Goal: Transaction & Acquisition: Book appointment/travel/reservation

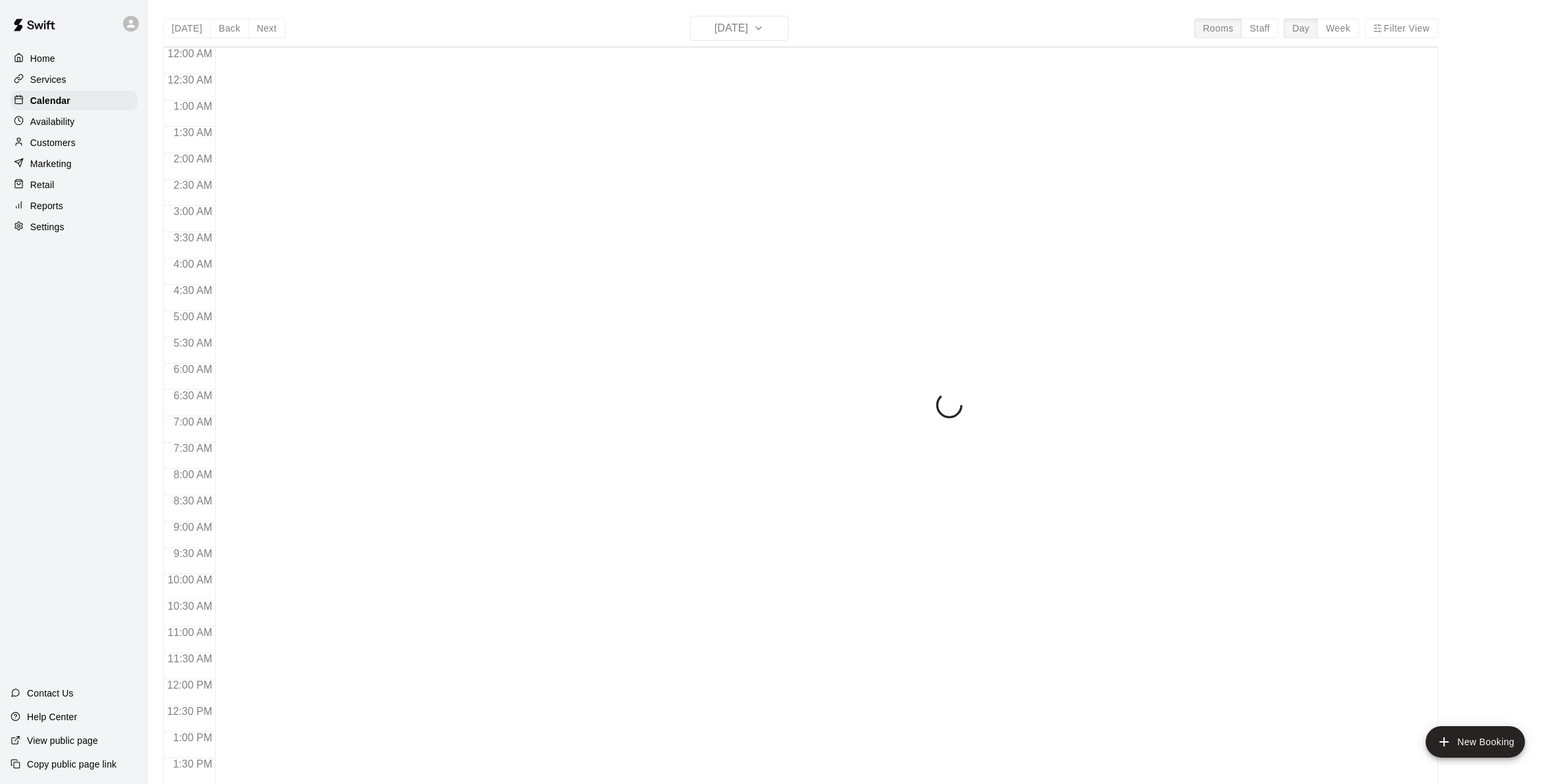
scroll to position [511, 0]
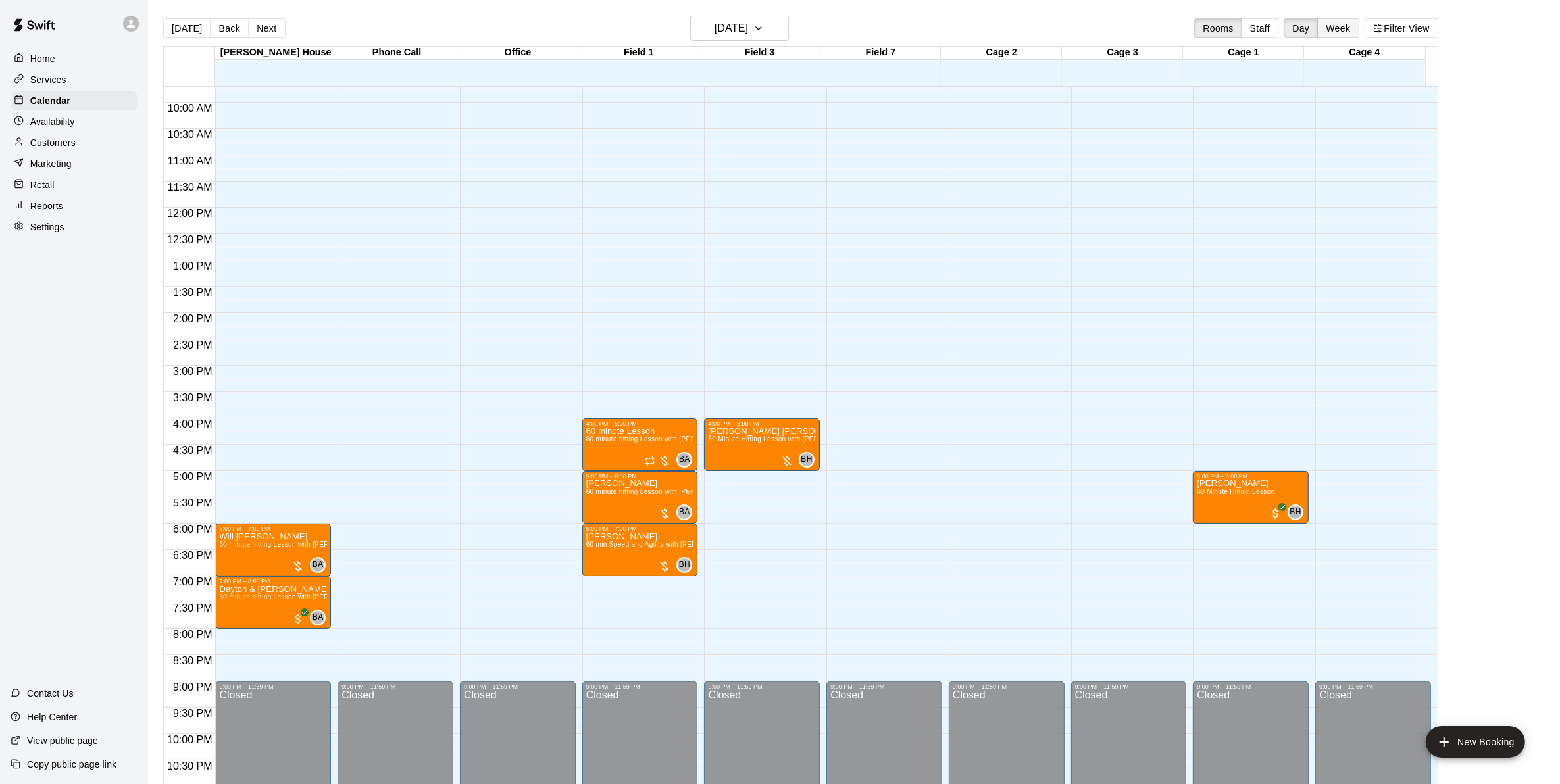
click at [1350, 23] on button "Week" at bounding box center [1338, 28] width 42 height 20
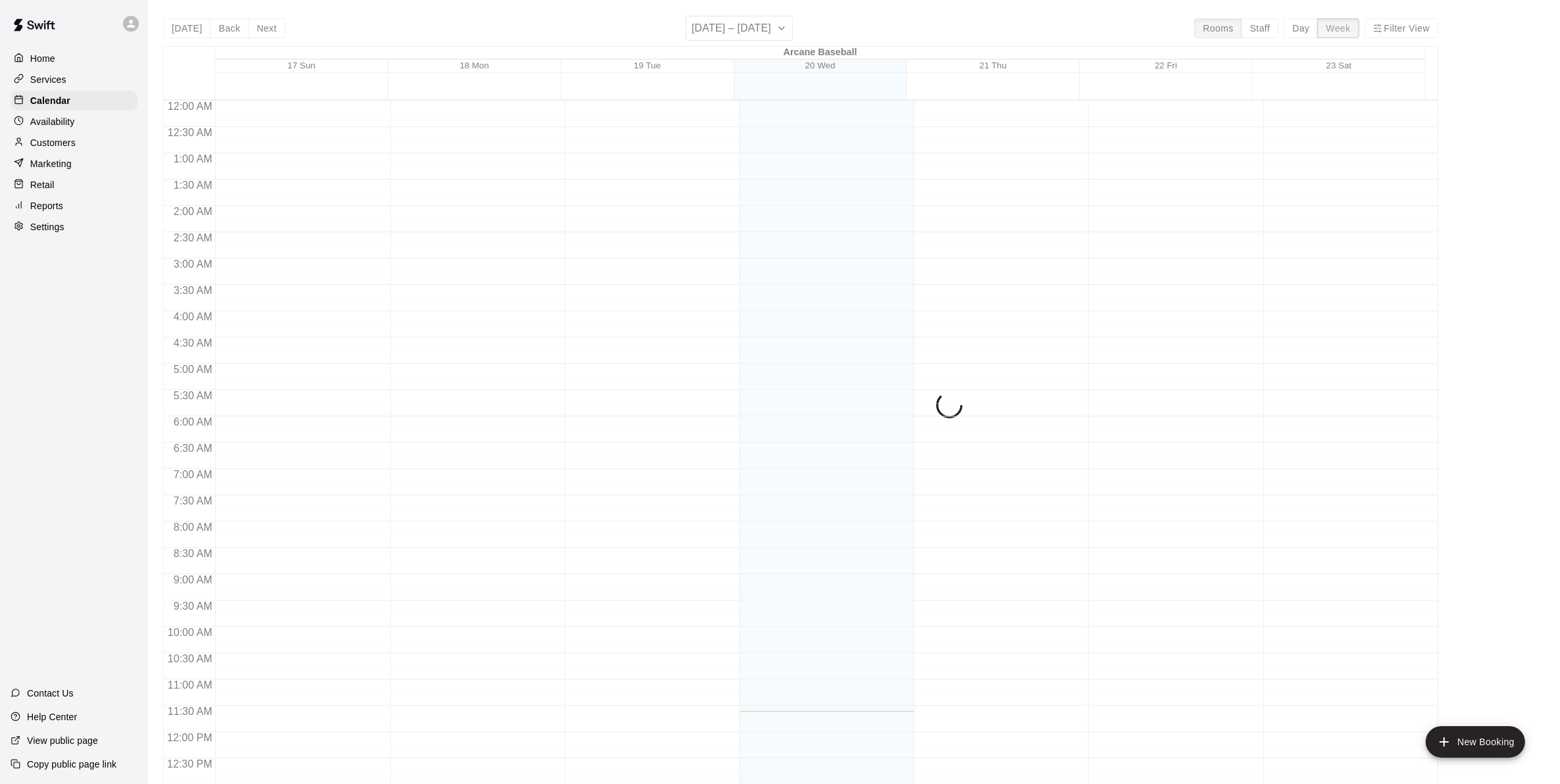
scroll to position [564, 0]
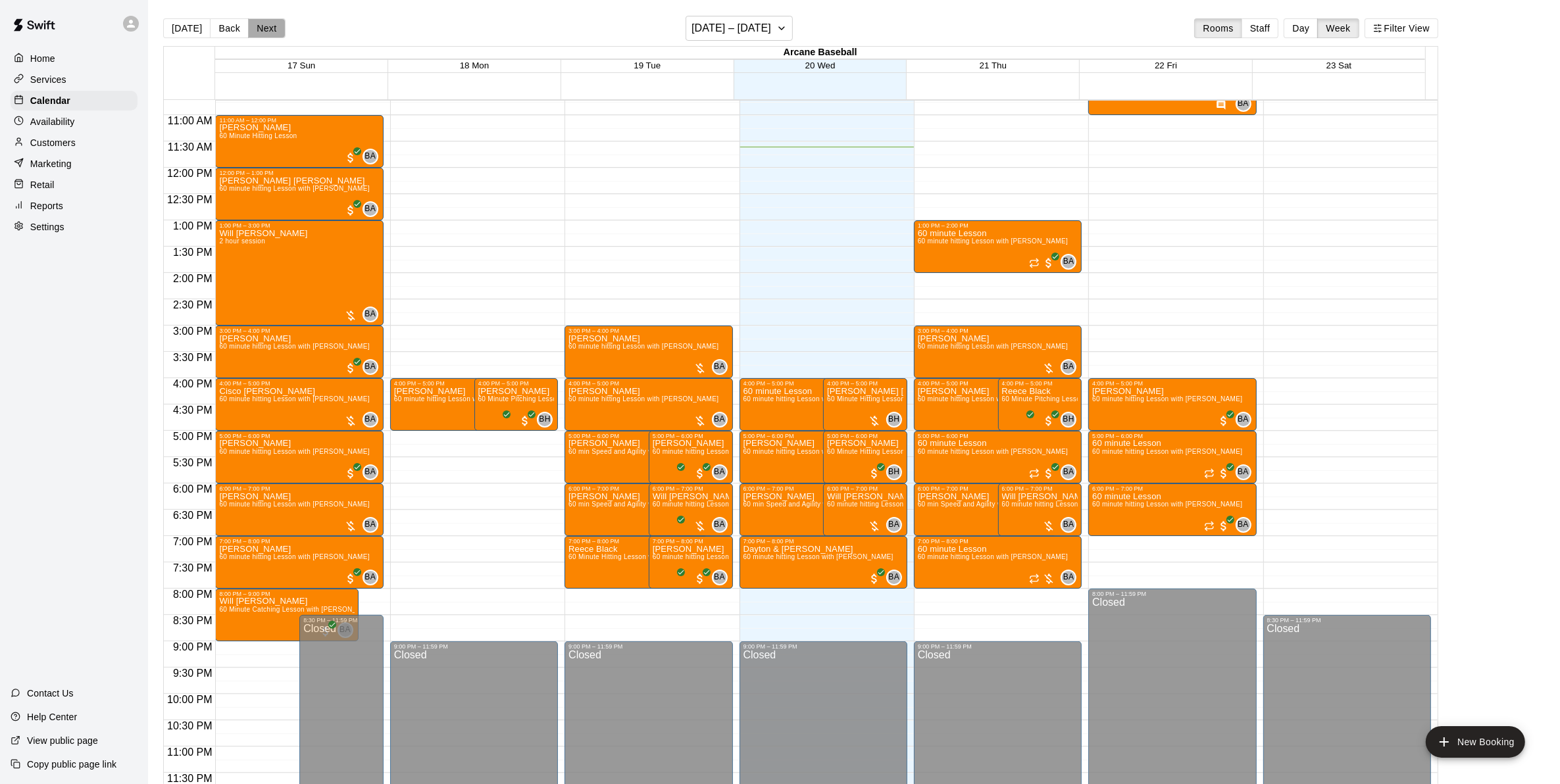
click at [274, 31] on button "Next" at bounding box center [266, 28] width 37 height 20
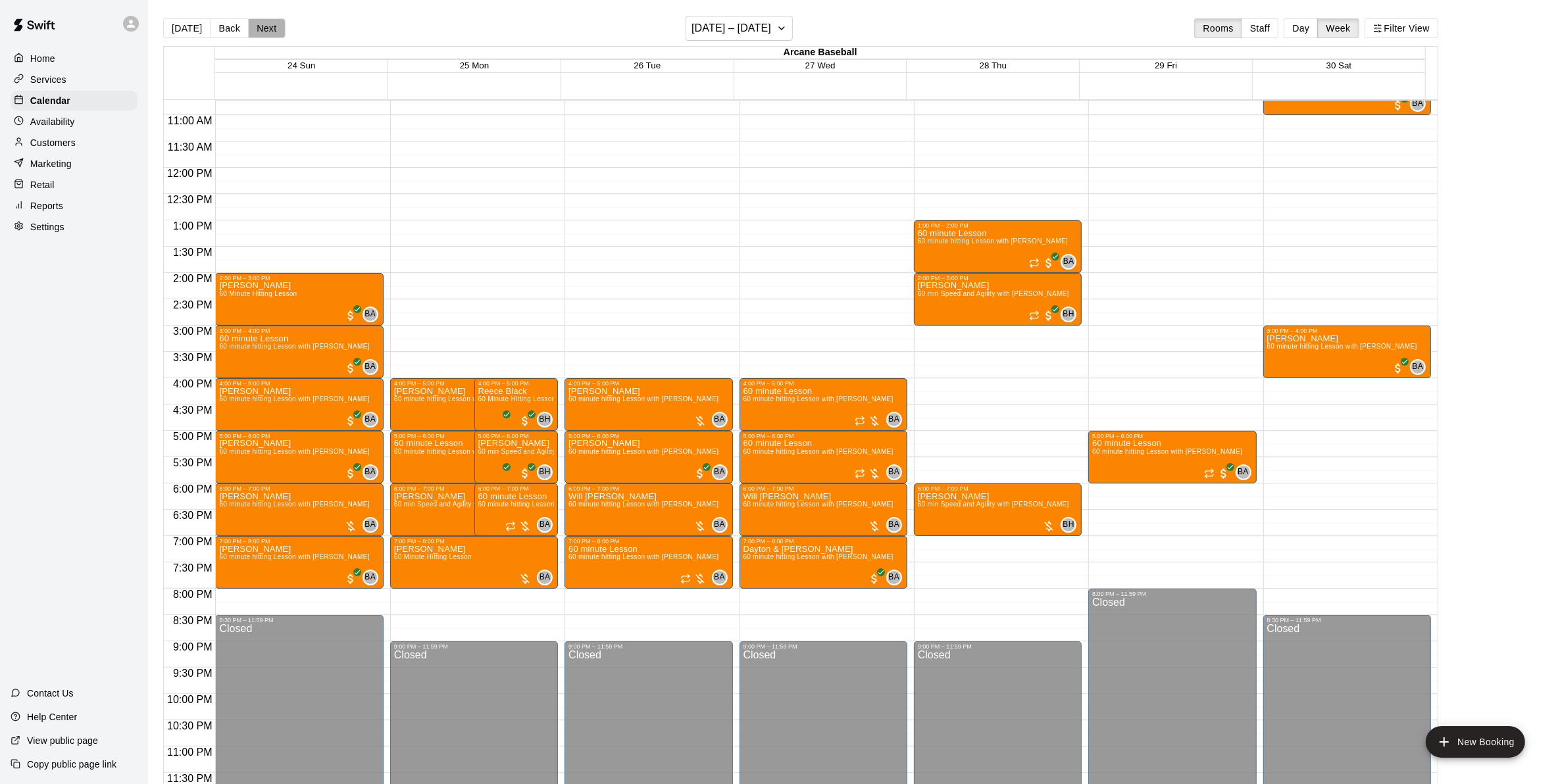
click at [267, 35] on button "Next" at bounding box center [266, 28] width 37 height 20
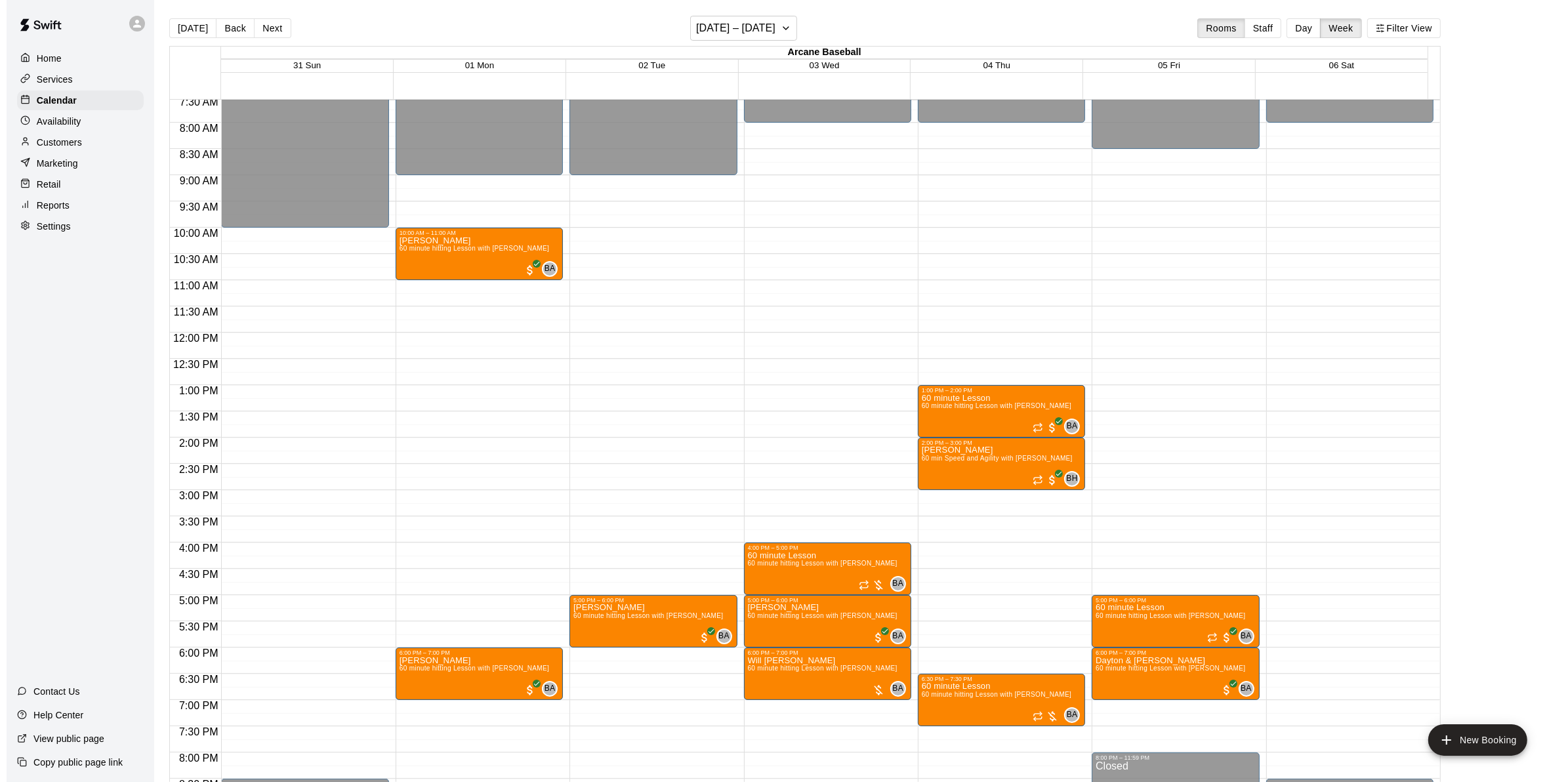
scroll to position [399, 0]
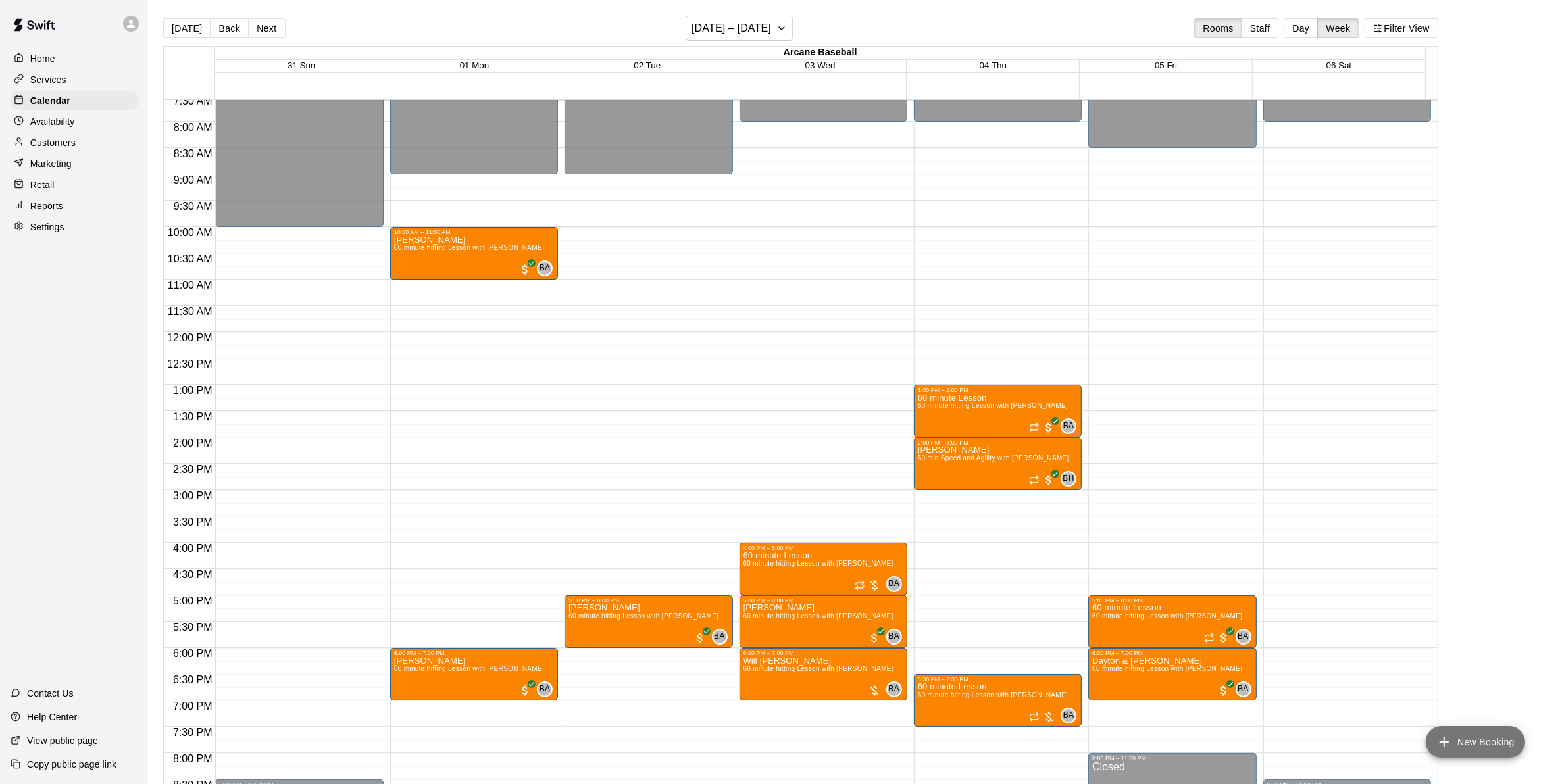
drag, startPoint x: 1497, startPoint y: 732, endPoint x: 1488, endPoint y: 732, distance: 9.0
click at [1496, 732] on button "New Booking" at bounding box center [1476, 741] width 99 height 31
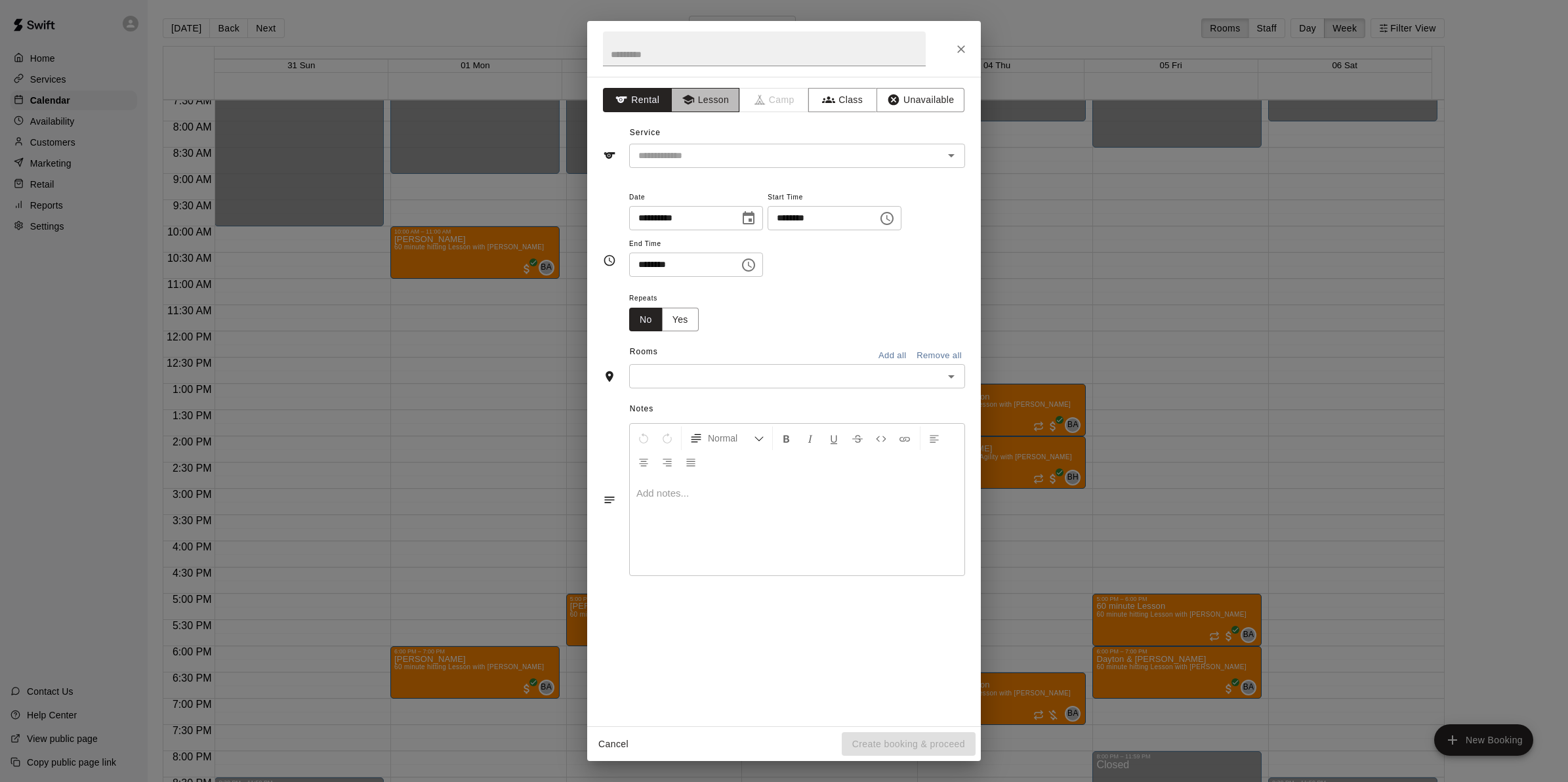
click at [687, 97] on icon "button" at bounding box center [688, 100] width 12 height 10
click at [719, 151] on input "text" at bounding box center [777, 155] width 289 height 16
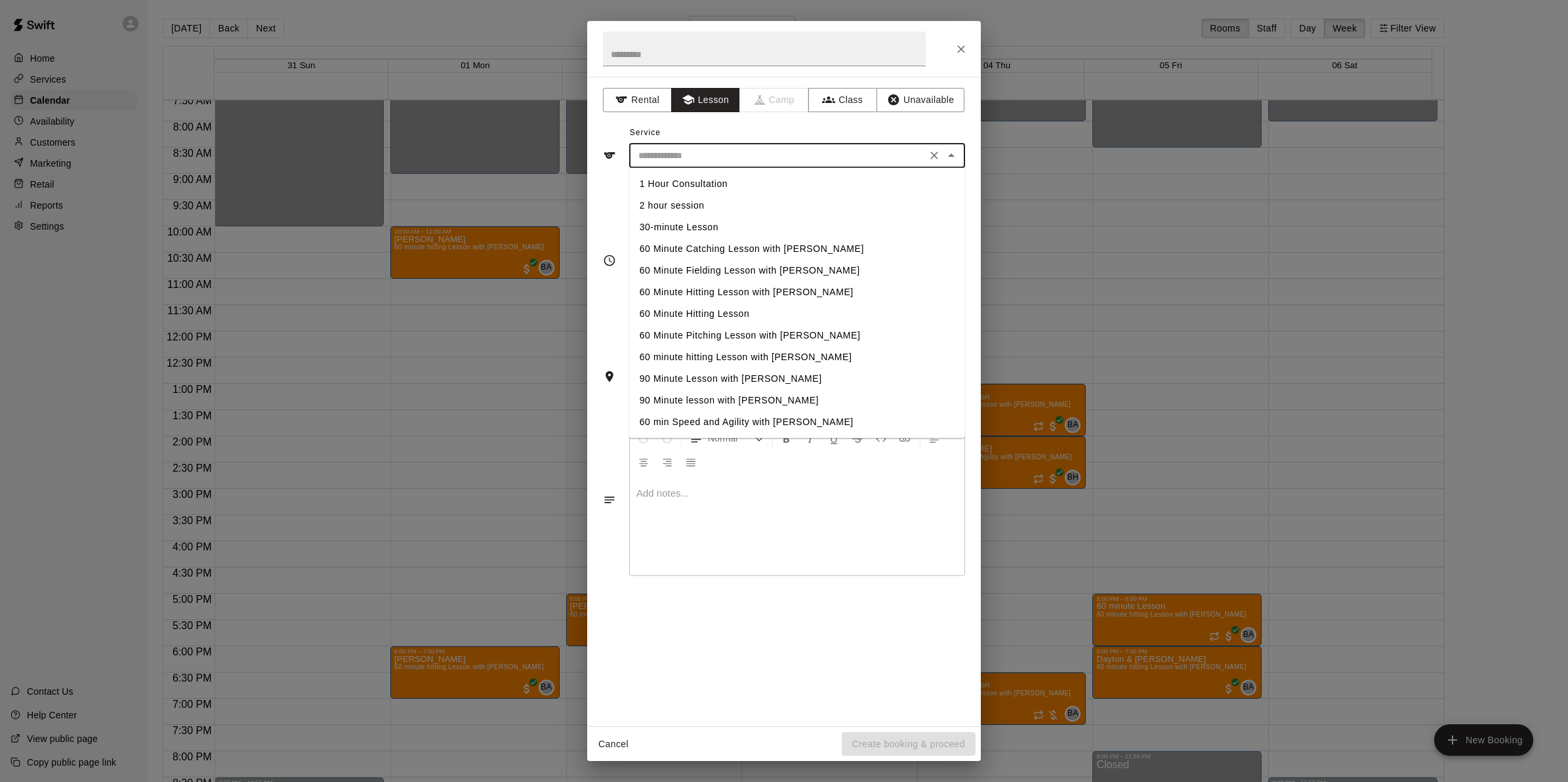
click at [706, 200] on li "2 hour session" at bounding box center [797, 205] width 336 height 22
type input "**********"
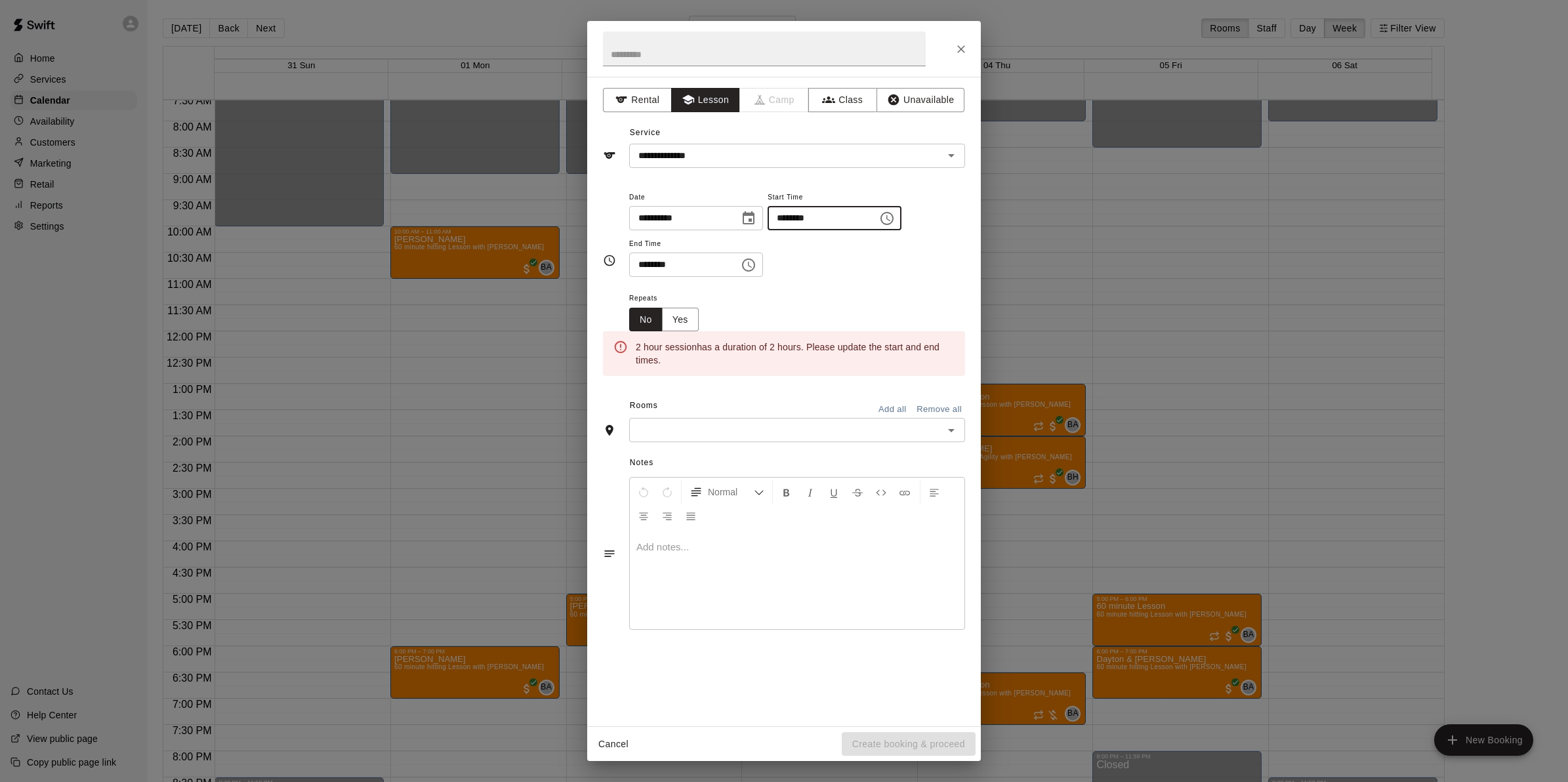
click at [800, 220] on input "********" at bounding box center [818, 218] width 101 height 24
type input "********"
click at [644, 267] on input "********" at bounding box center [680, 265] width 101 height 24
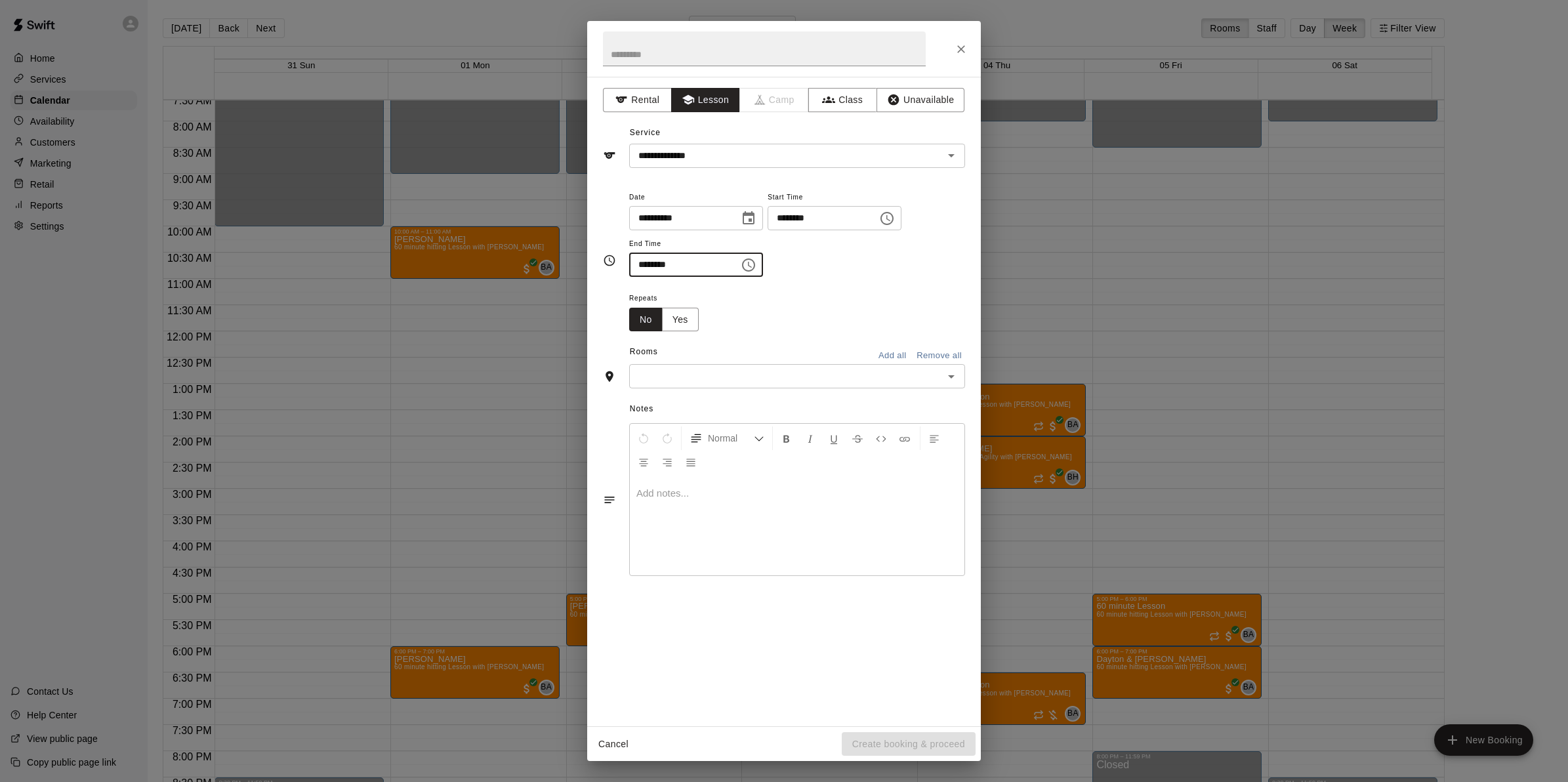
click at [944, 378] on icon "Open" at bounding box center [952, 377] width 16 height 16
type input "********"
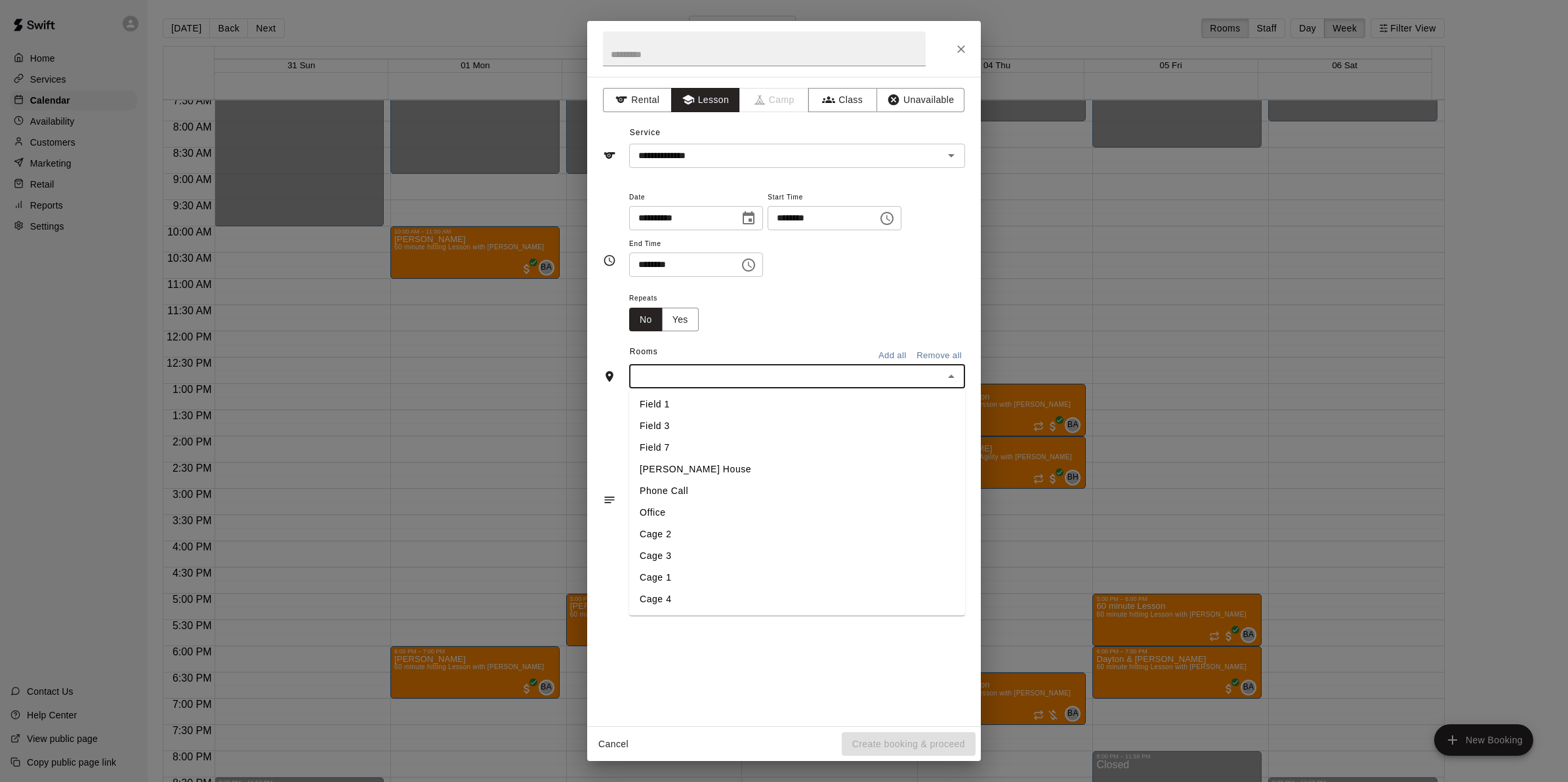
click at [660, 507] on li "Office" at bounding box center [797, 513] width 336 height 22
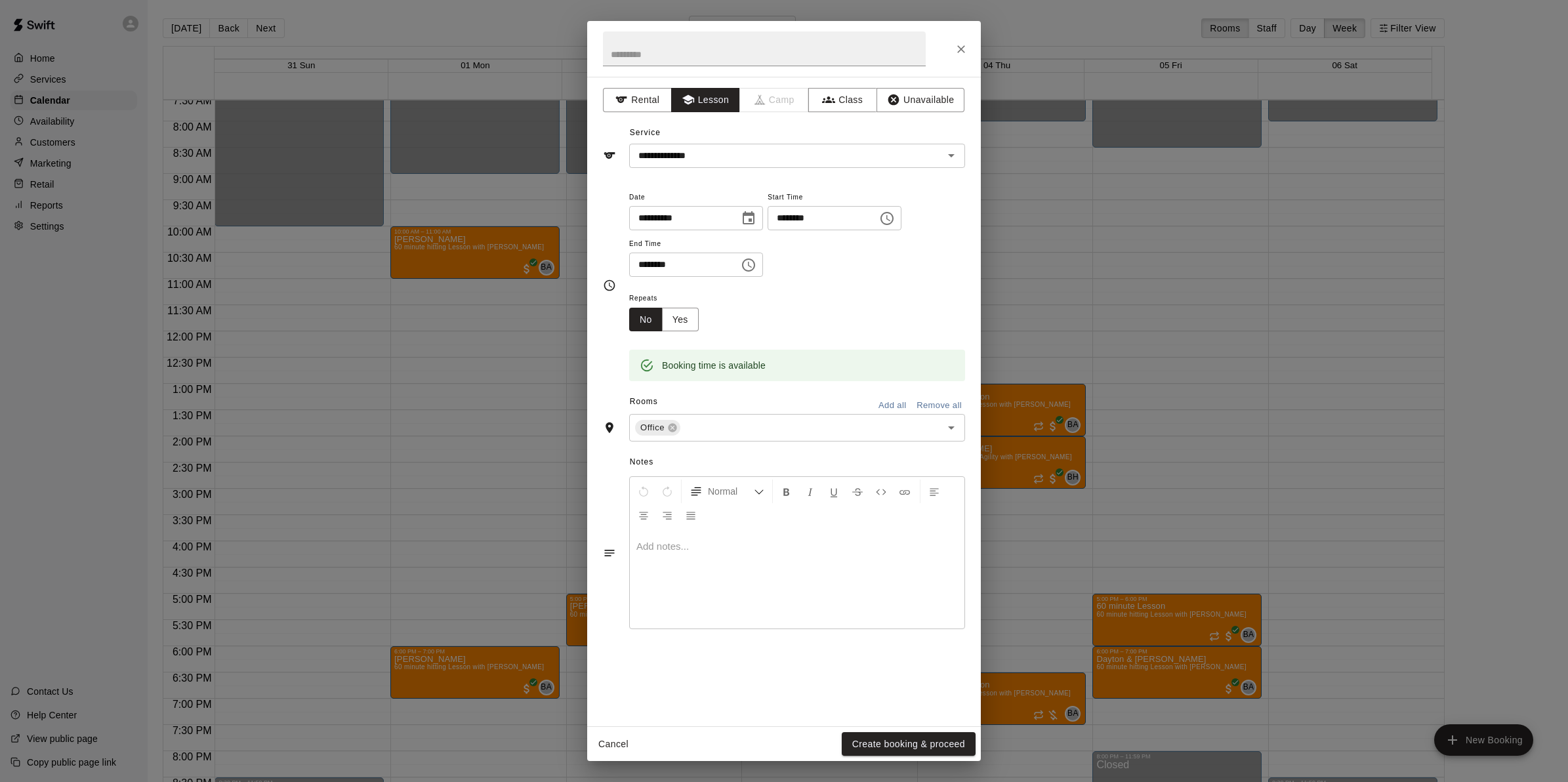
click at [695, 553] on p at bounding box center [797, 546] width 321 height 13
click at [903, 741] on button "Create booking & proceed" at bounding box center [909, 744] width 134 height 24
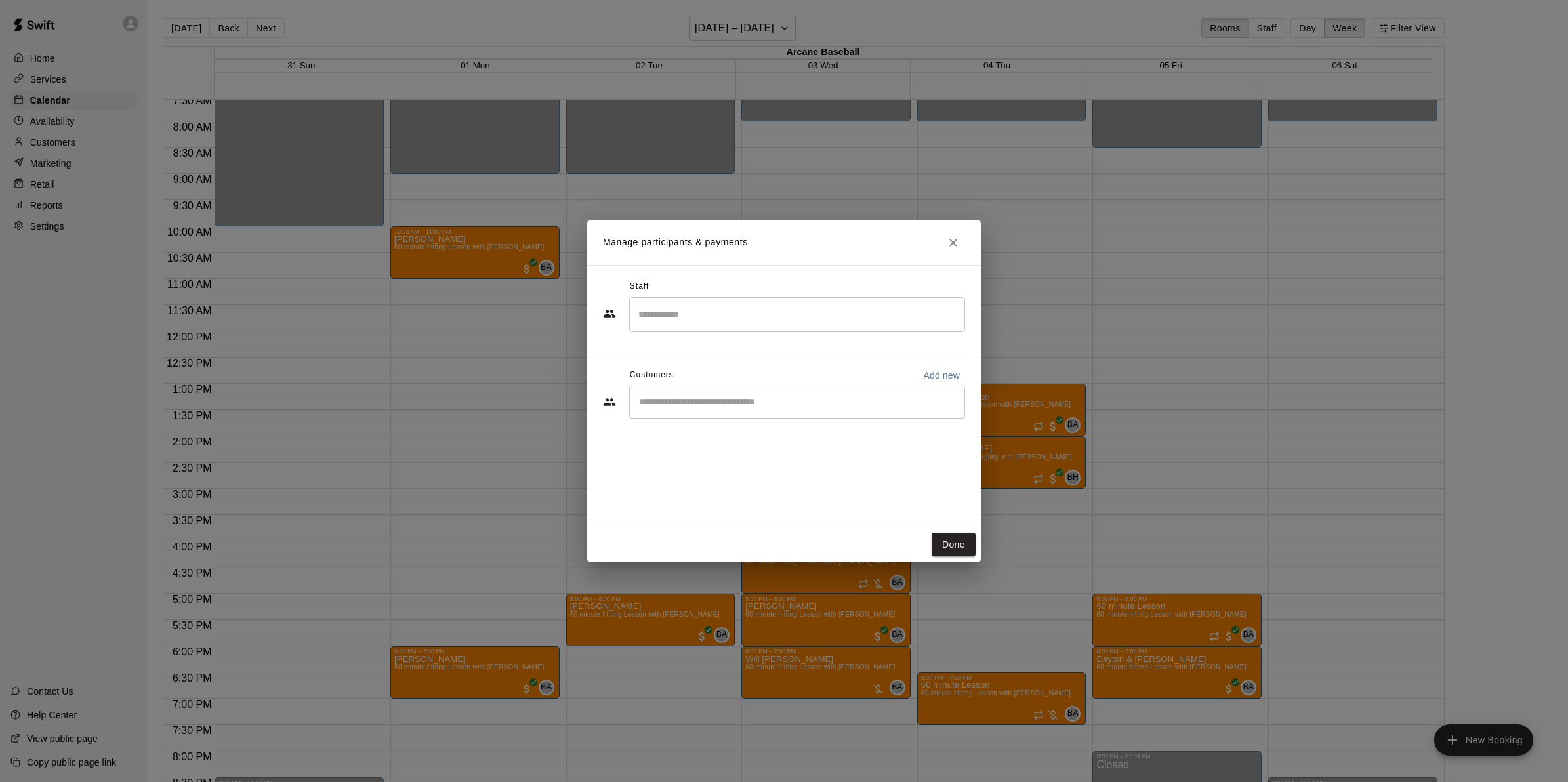
click at [684, 309] on input "Search staff" at bounding box center [797, 314] width 324 height 23
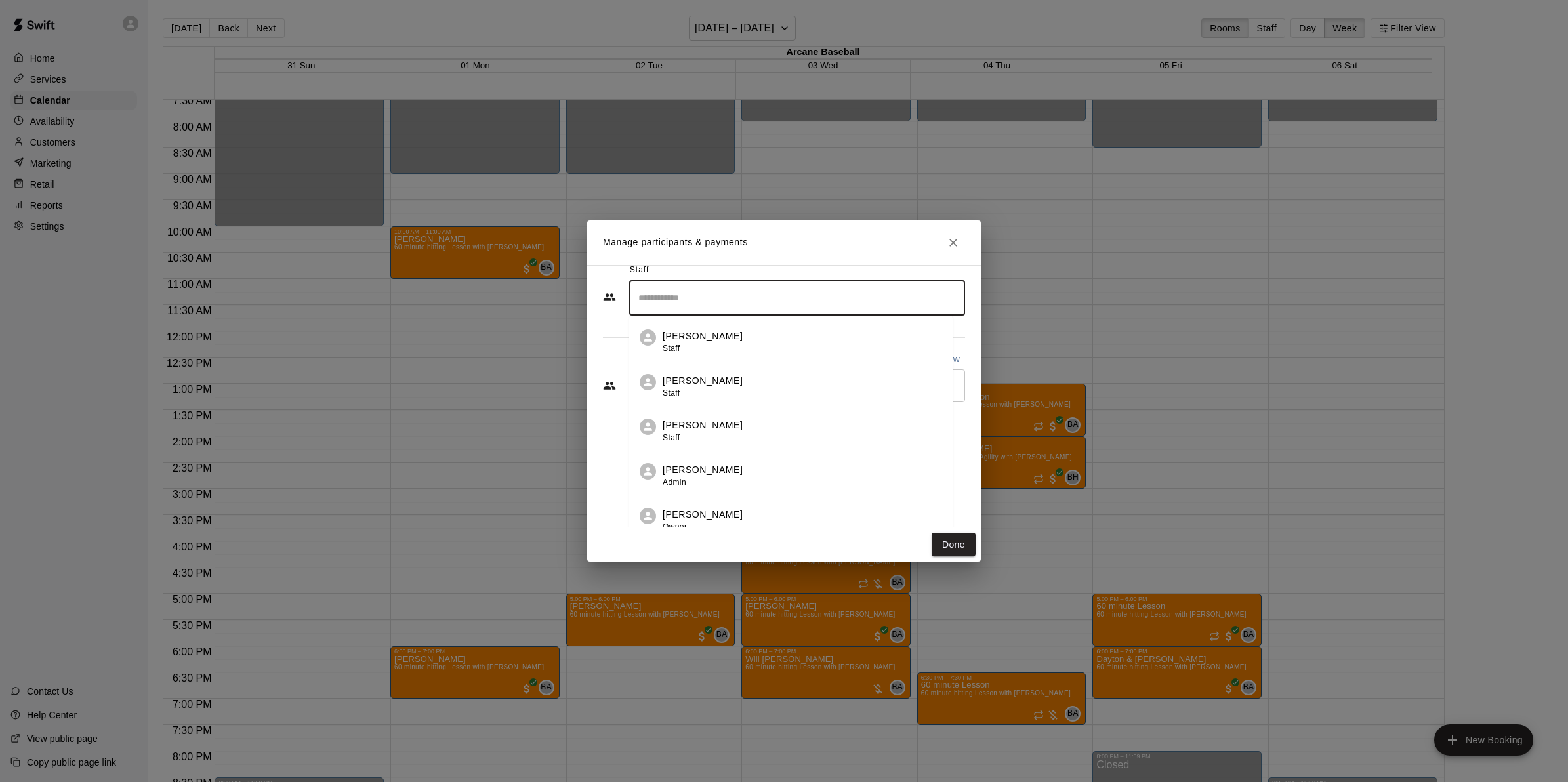
scroll to position [28, 0]
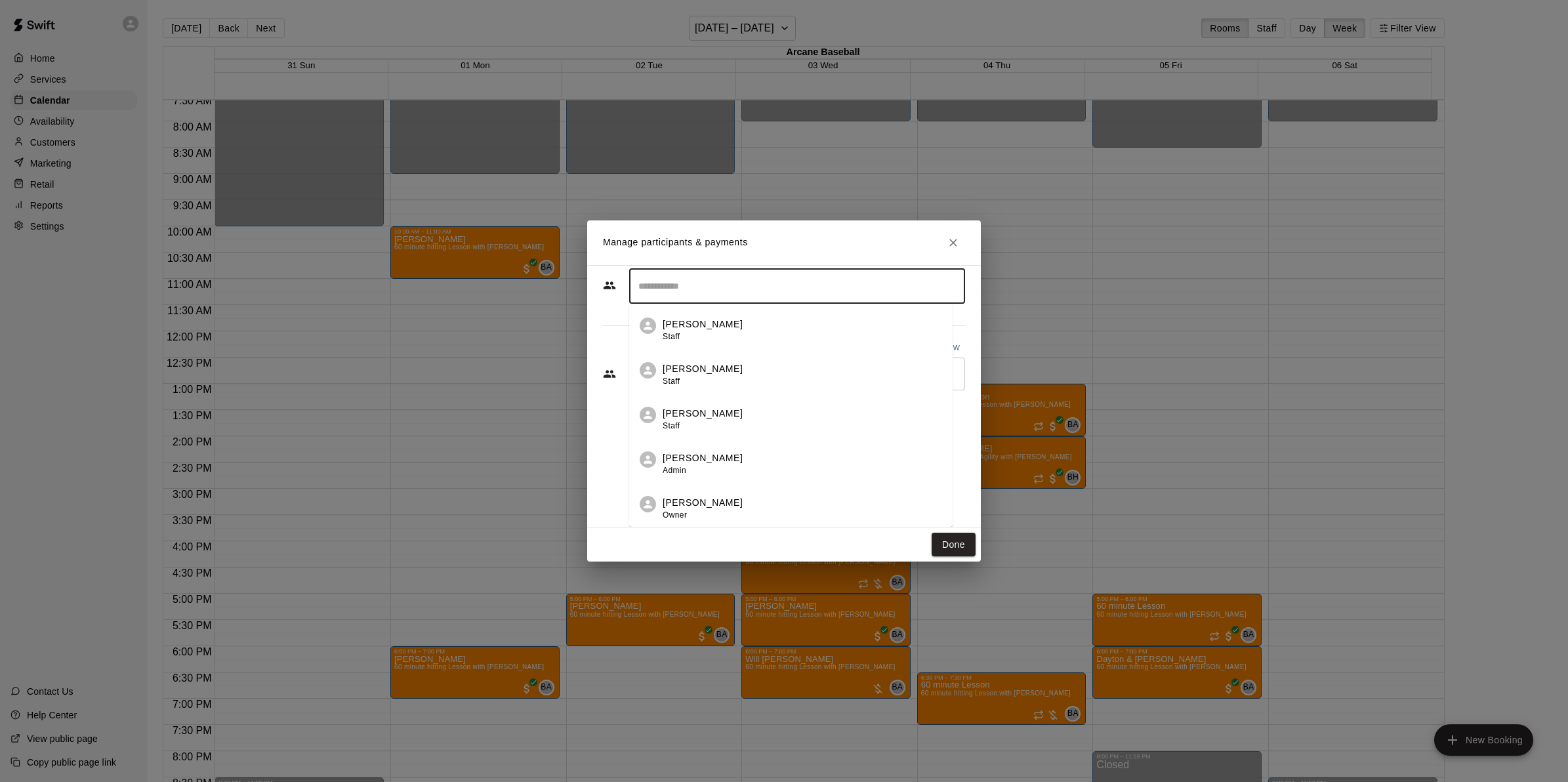
click at [708, 496] on p "[PERSON_NAME]" at bounding box center [702, 503] width 80 height 14
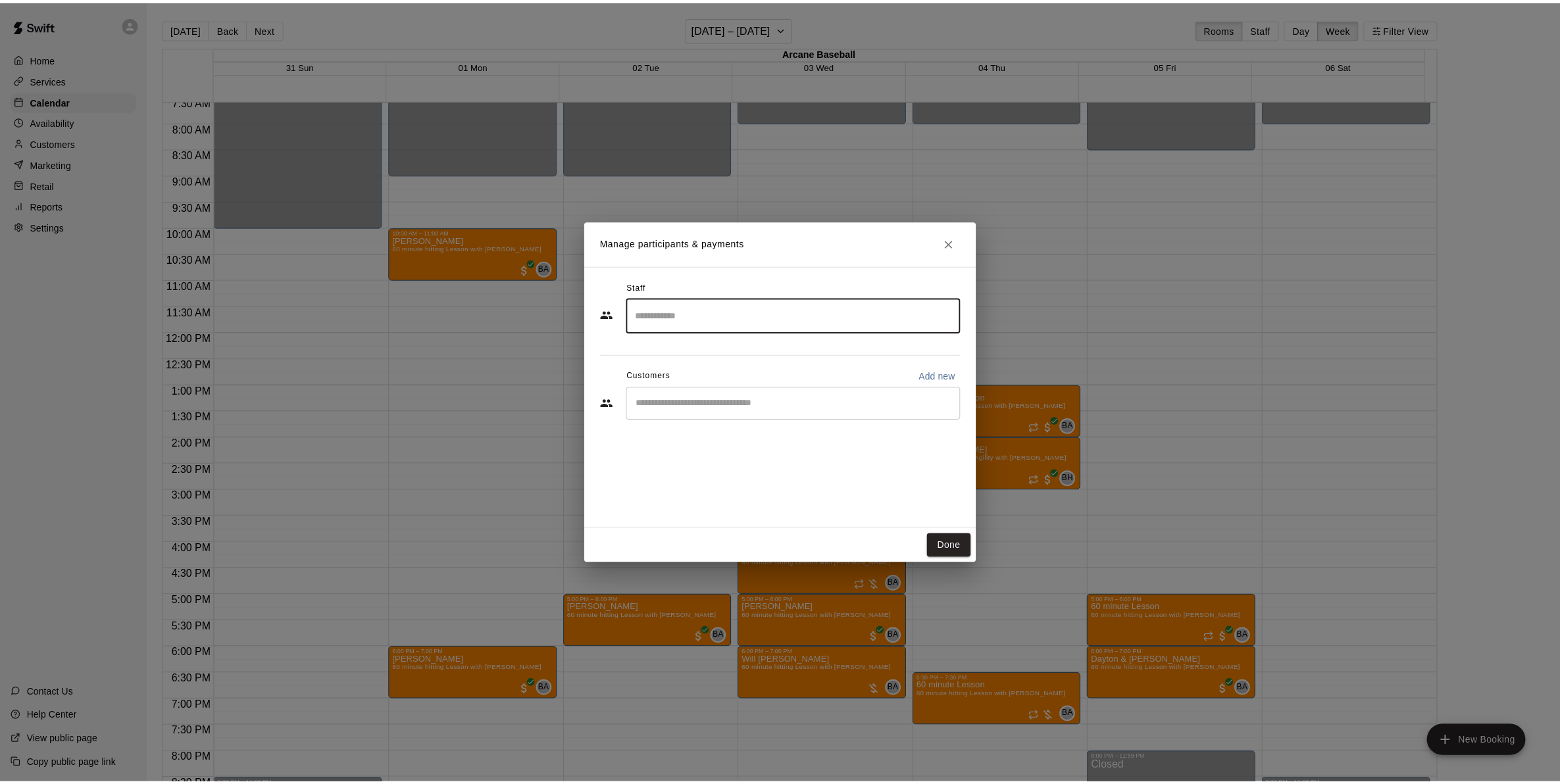
scroll to position [0, 0]
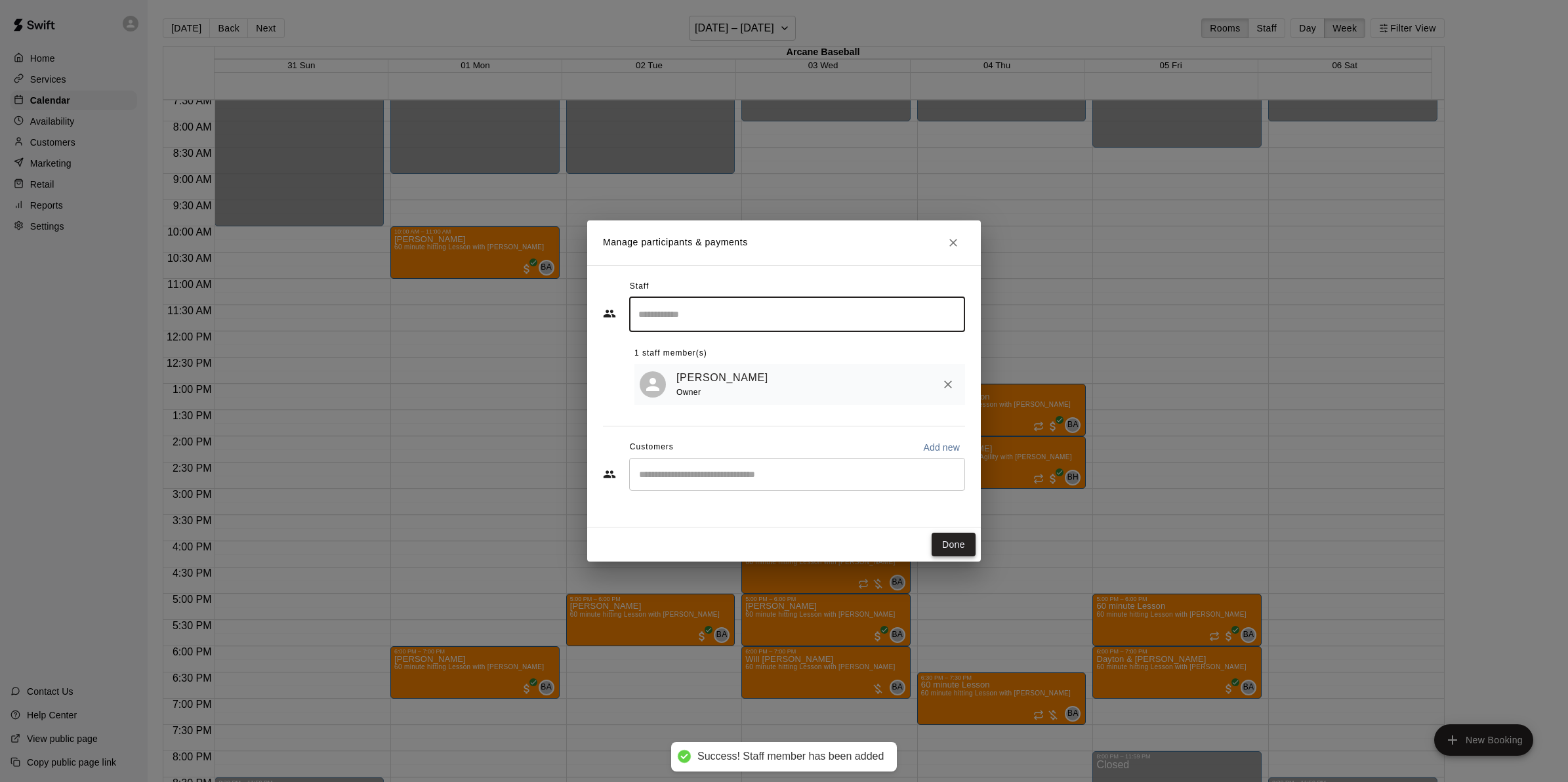
click at [952, 549] on button "Done" at bounding box center [953, 545] width 44 height 24
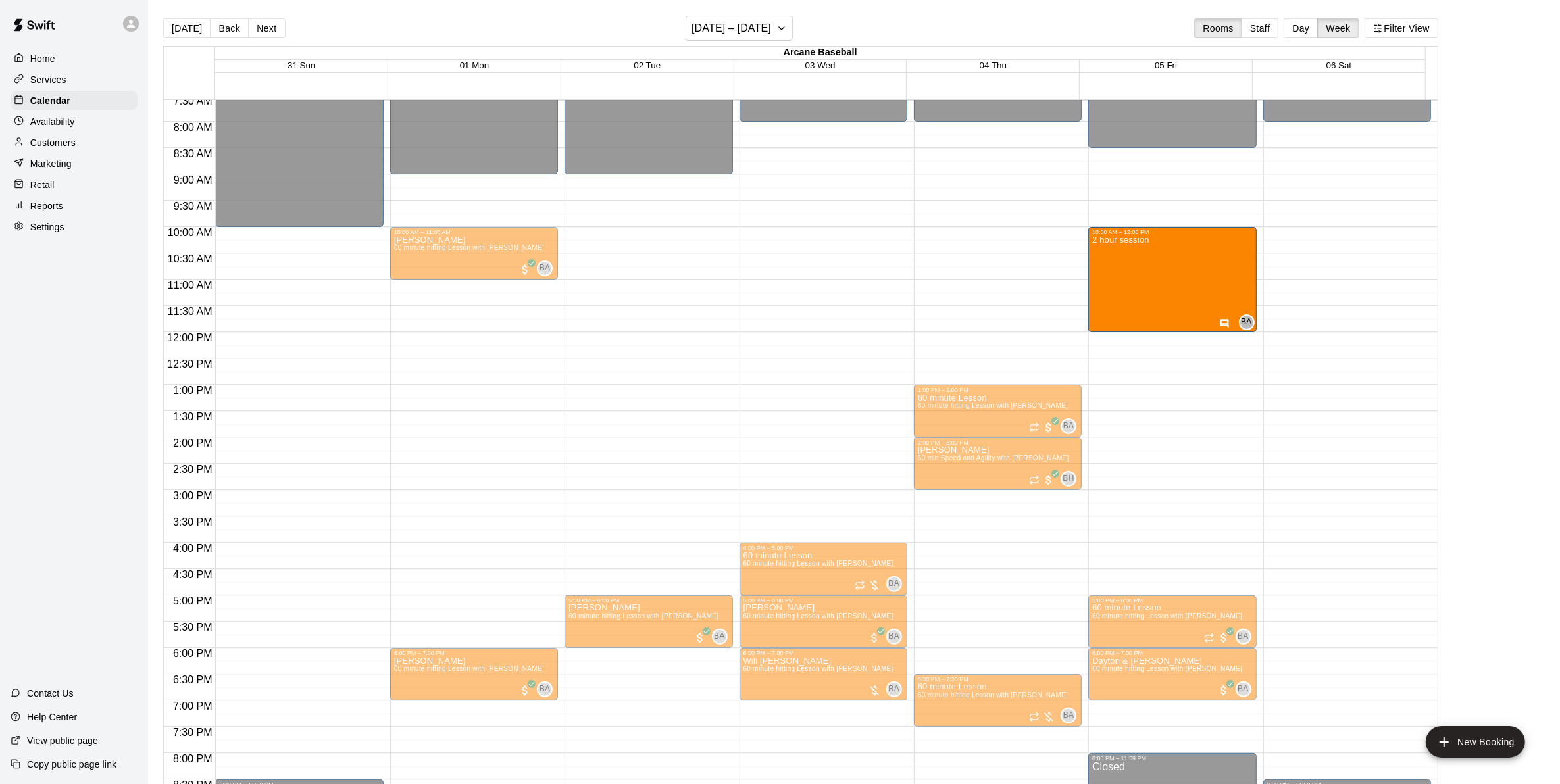
drag, startPoint x: 793, startPoint y: 279, endPoint x: 1106, endPoint y: 284, distance: 313.0
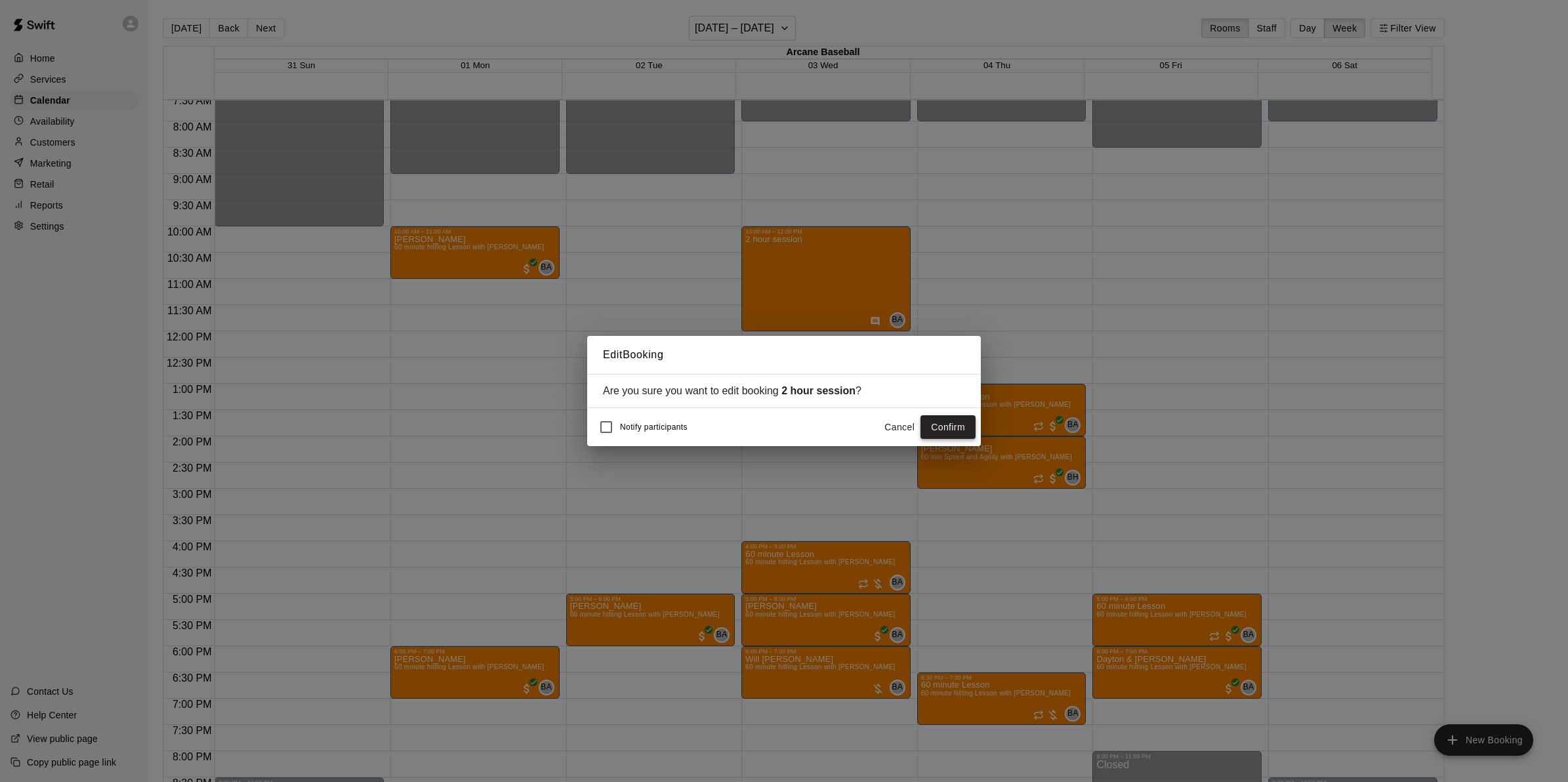
click at [933, 422] on button "Confirm" at bounding box center [947, 427] width 55 height 24
